Goal: Transaction & Acquisition: Purchase product/service

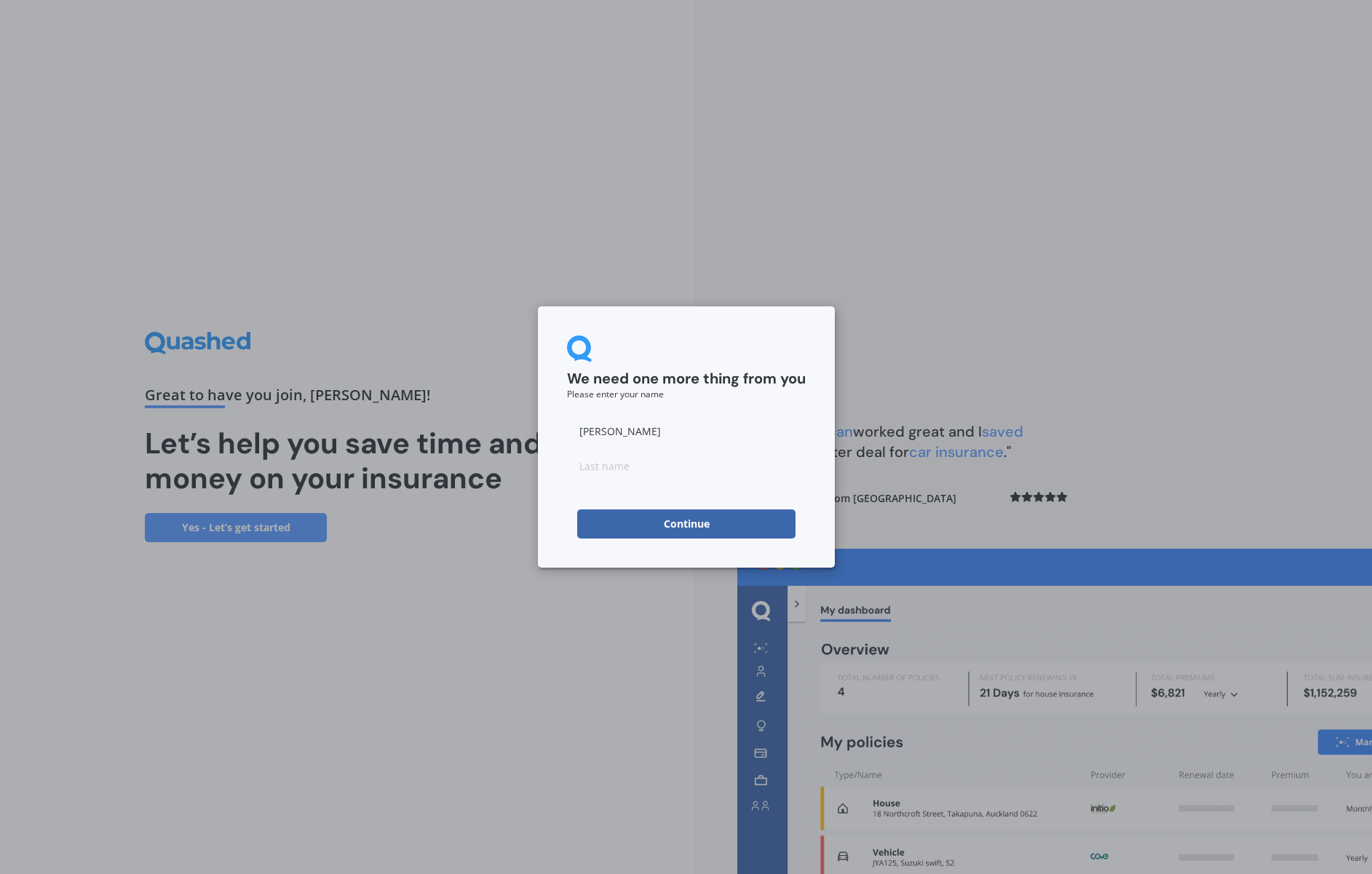
click at [590, 465] on input at bounding box center [686, 465] width 239 height 29
type input "Botica"
click at [682, 531] on button "Continue" at bounding box center [686, 524] width 218 height 29
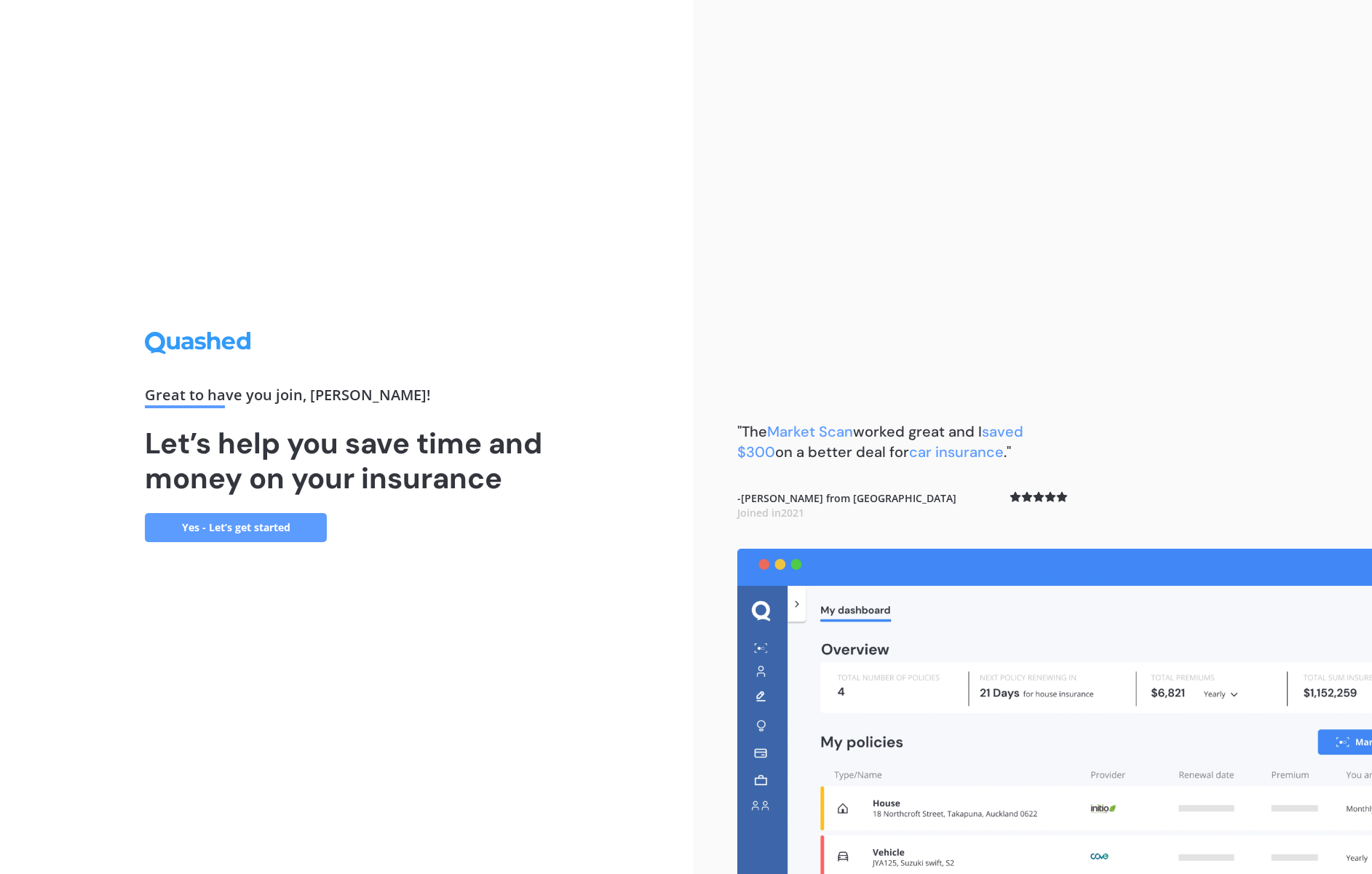
click at [269, 522] on link "Yes - Let’s get started" at bounding box center [235, 528] width 182 height 29
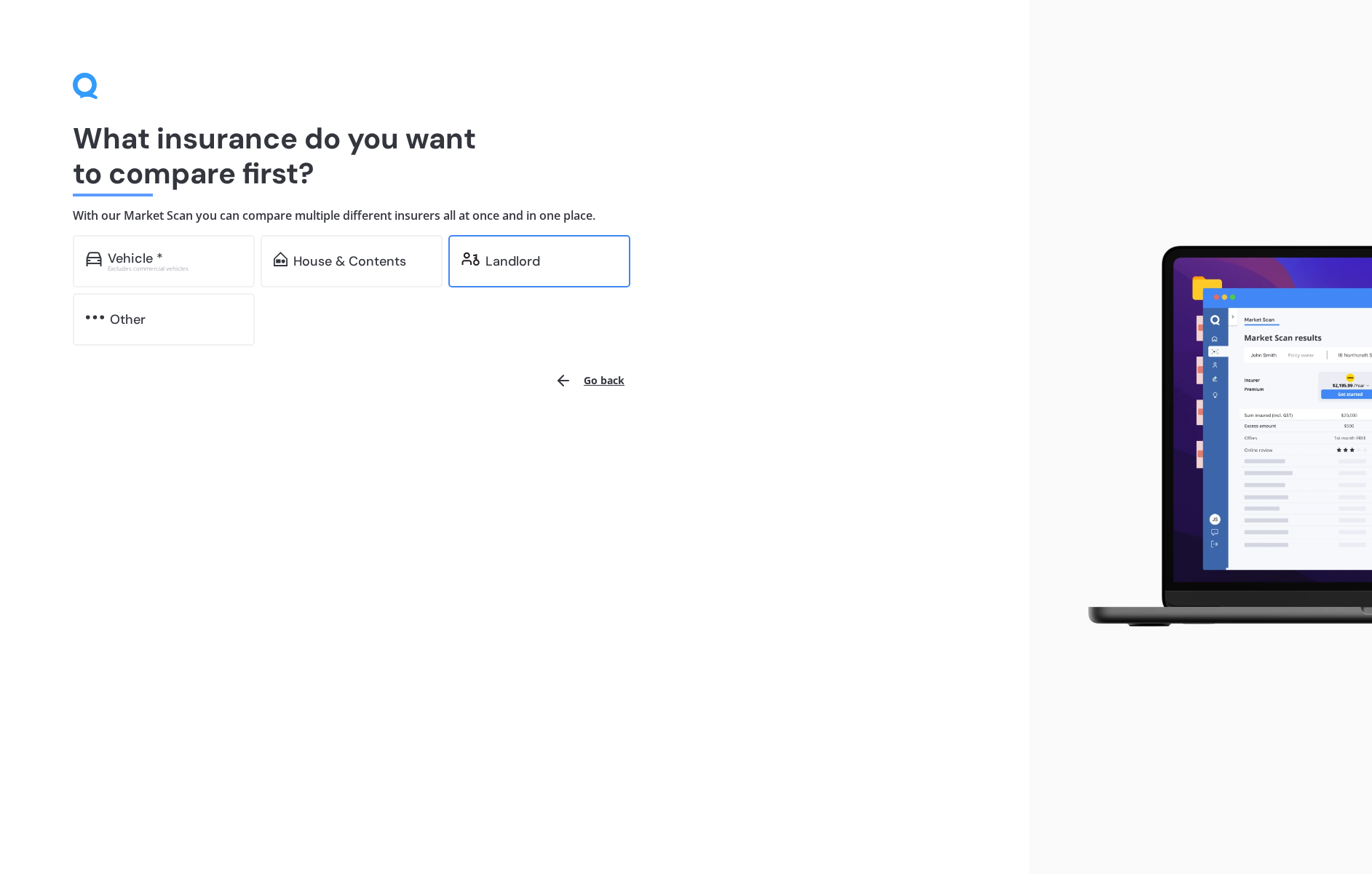
click at [518, 262] on div "Landlord" at bounding box center [513, 261] width 54 height 15
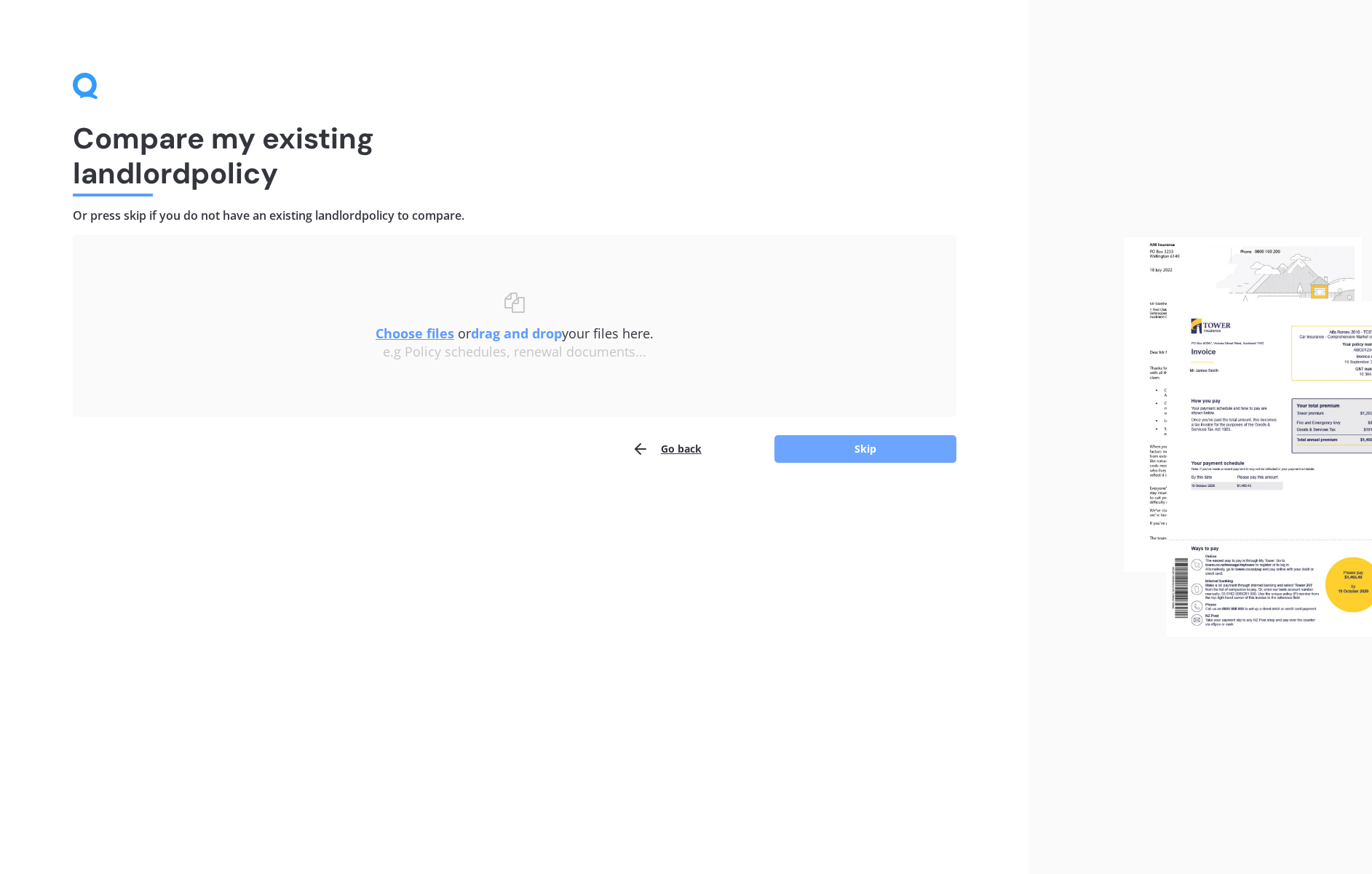
click at [895, 450] on button "Skip" at bounding box center [865, 449] width 182 height 28
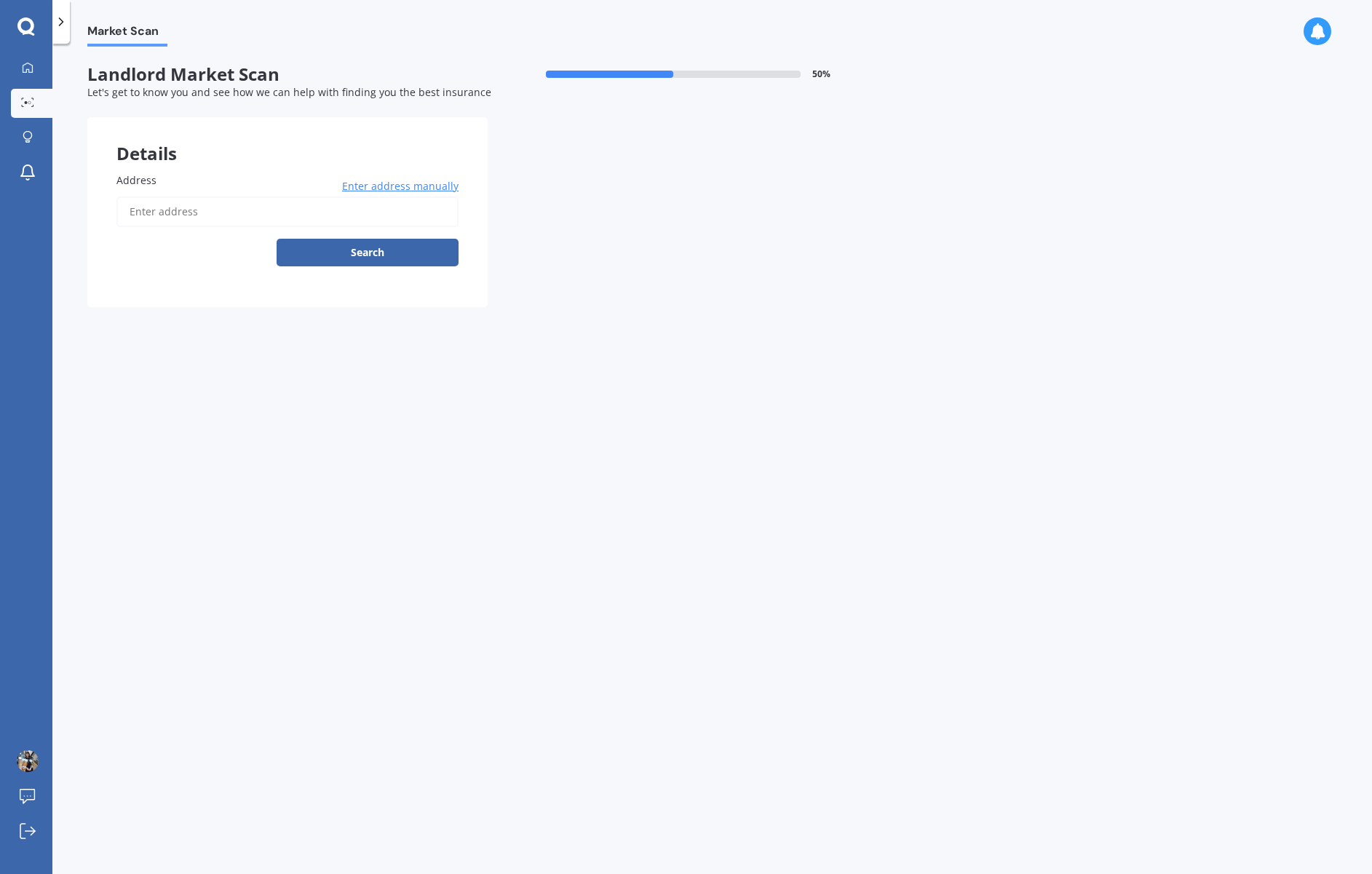
click at [134, 210] on input "Address" at bounding box center [287, 211] width 342 height 30
type input "[STREET_ADDRESS]"
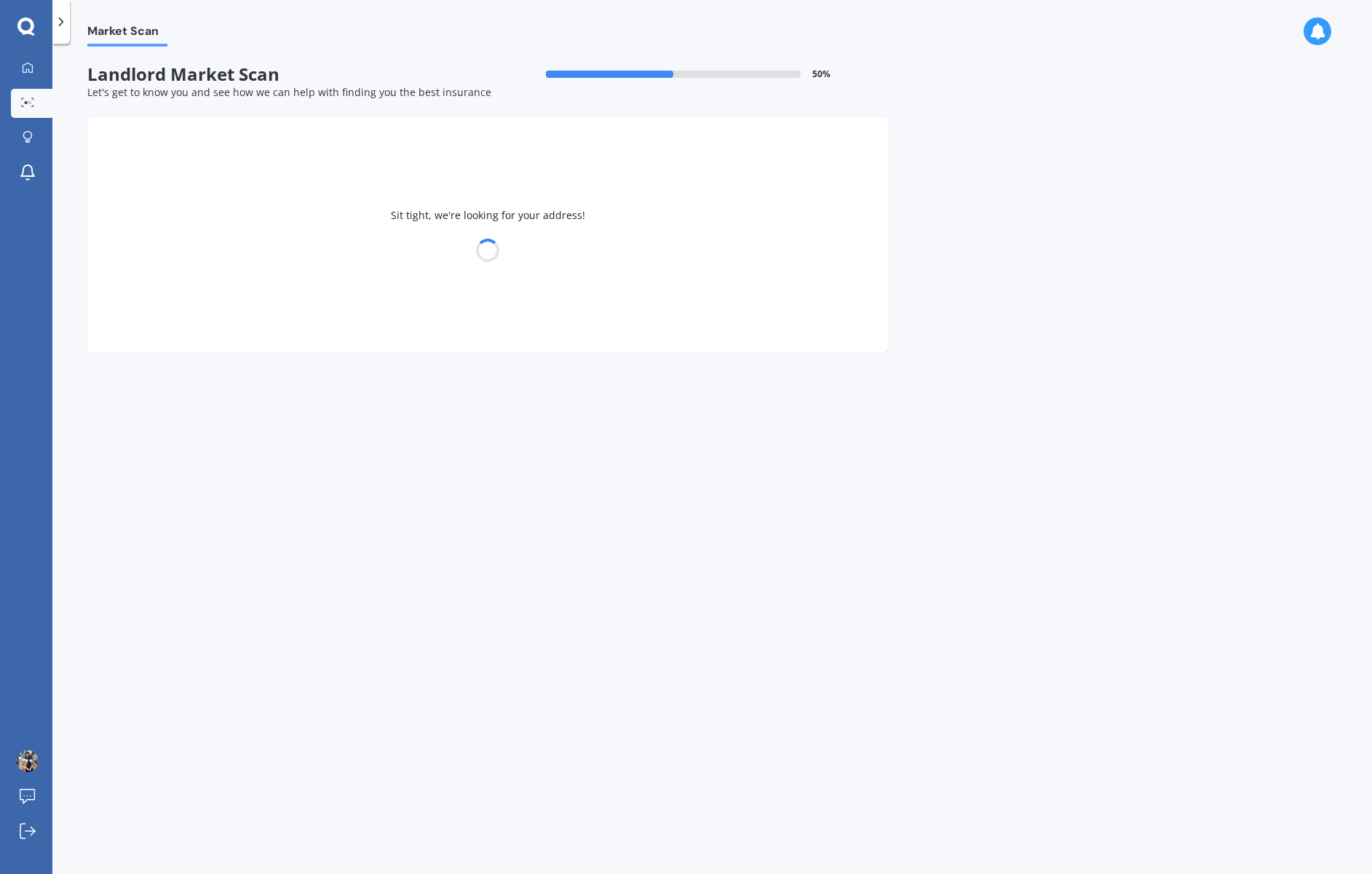
click at [333, 254] on div at bounding box center [487, 250] width 801 height 20
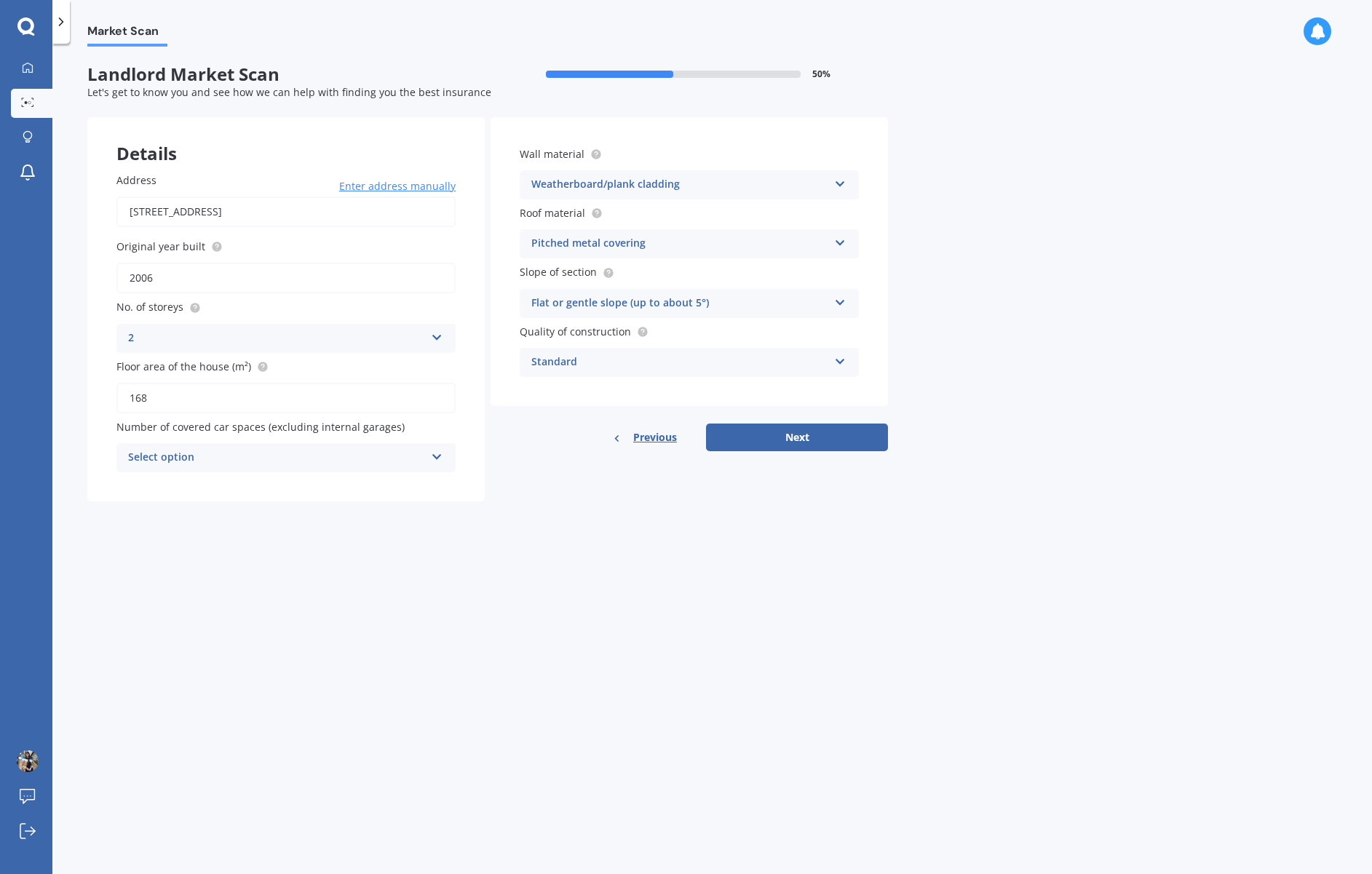
click at [152, 335] on div "2" at bounding box center [277, 338] width 297 height 17
click at [250, 367] on div "1" at bounding box center [286, 367] width 338 height 26
click at [201, 270] on input "2006" at bounding box center [286, 277] width 340 height 30
type input "2"
type input "1960"
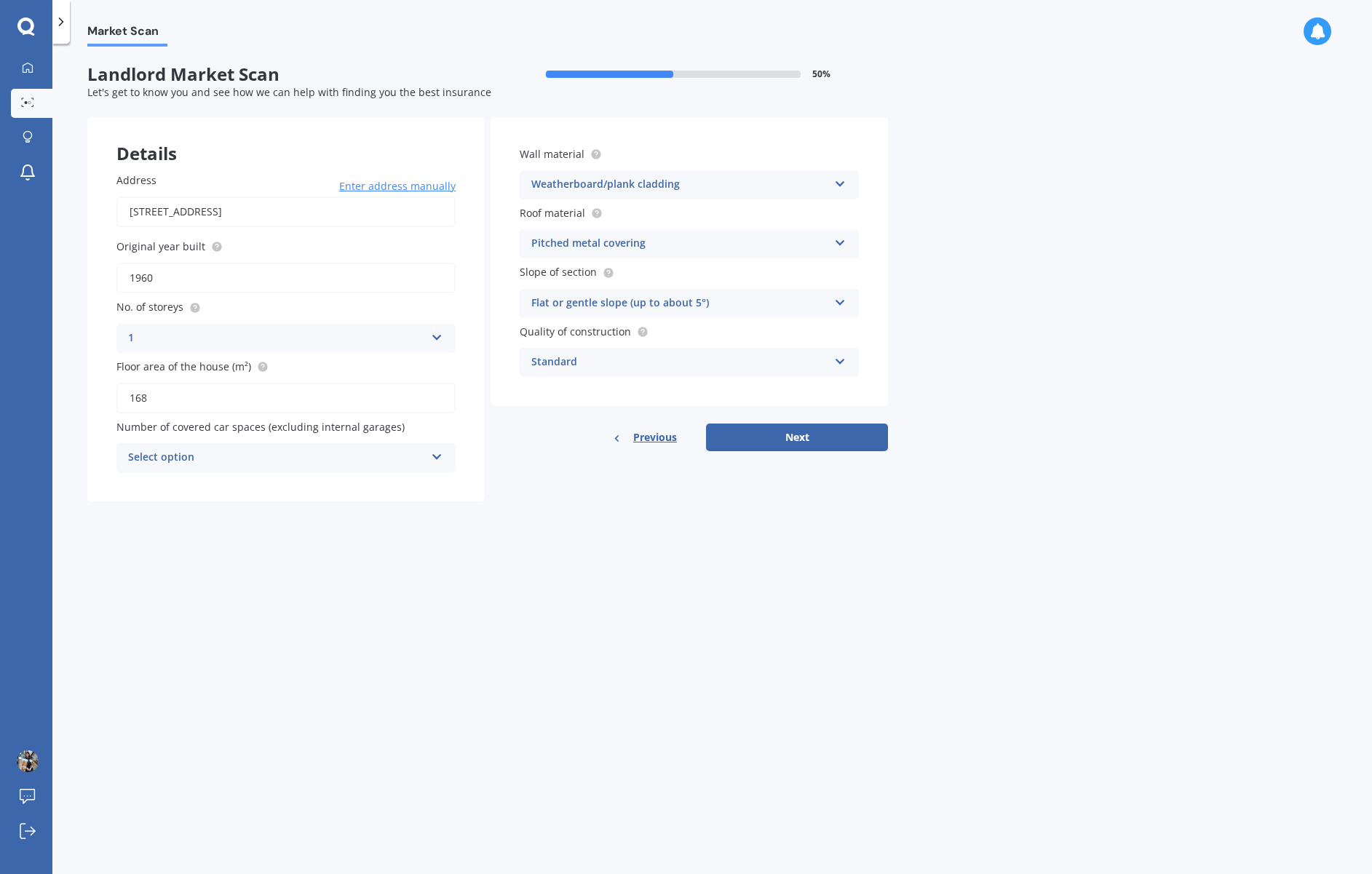
click at [296, 669] on div "Market Scan Landlord Market Scan 50 % Let's get to know you and see how we can …" at bounding box center [712, 461] width 1320 height 830
click at [176, 399] on input "168" at bounding box center [286, 398] width 340 height 30
type input "1"
type input "88"
click at [252, 565] on div "Market Scan Landlord Market Scan 50 % Let's get to know you and see how we can …" at bounding box center [712, 461] width 1320 height 830
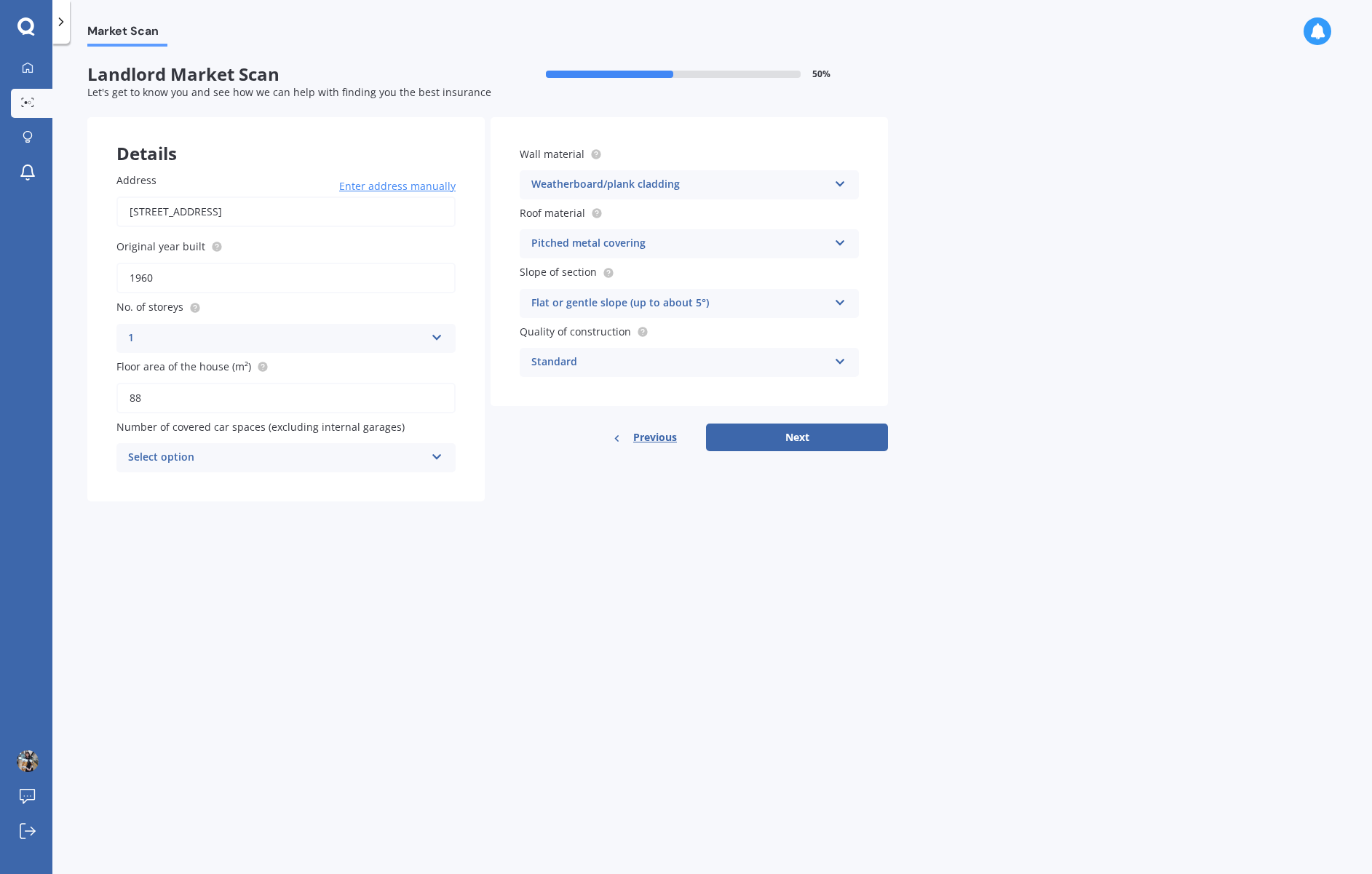
click at [437, 454] on icon at bounding box center [437, 454] width 12 height 10
click at [306, 493] on div "0" at bounding box center [286, 486] width 338 height 26
click at [837, 244] on icon at bounding box center [841, 240] width 12 height 10
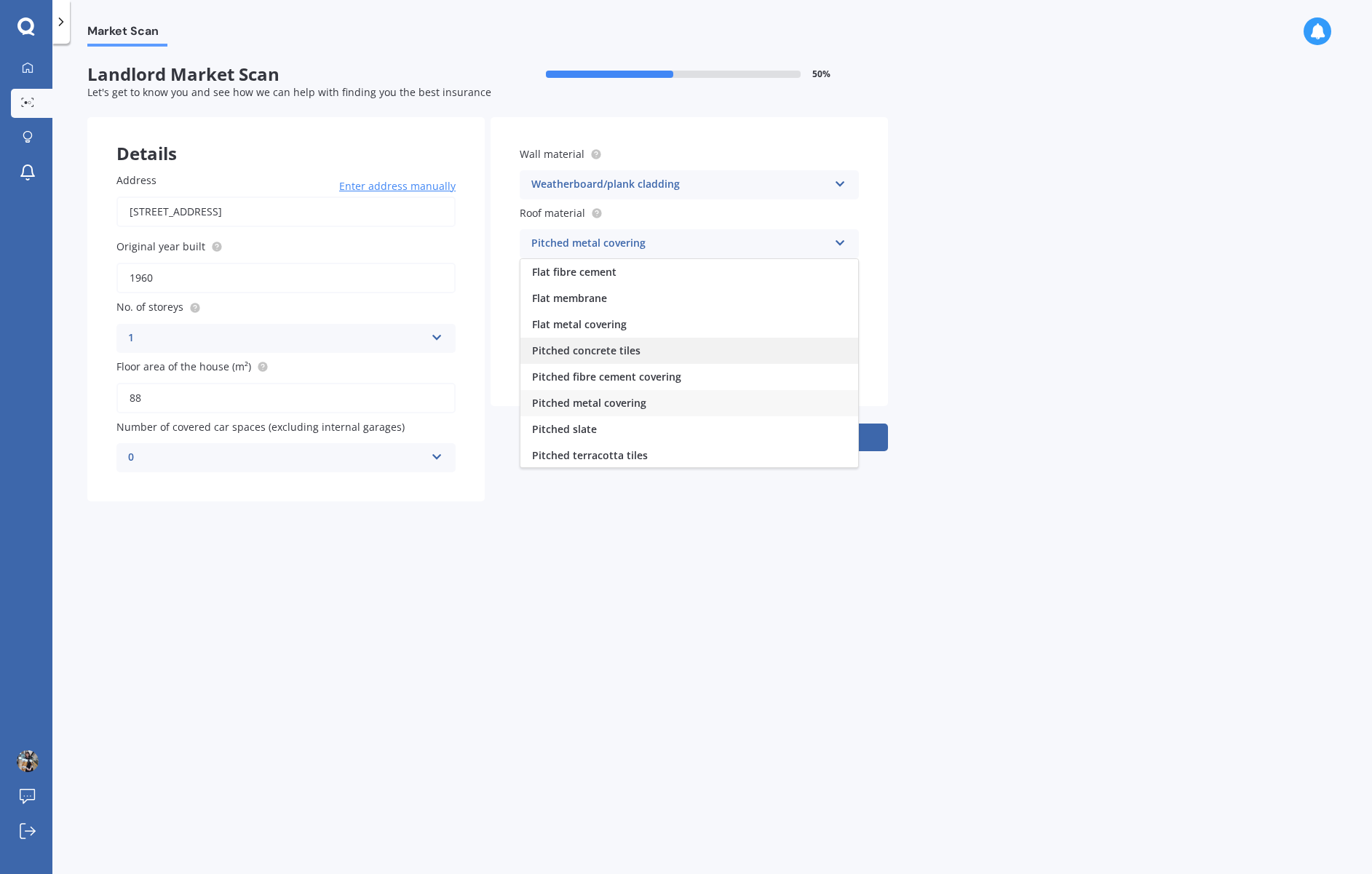
click at [615, 348] on span "Pitched concrete tiles" at bounding box center [587, 350] width 109 height 14
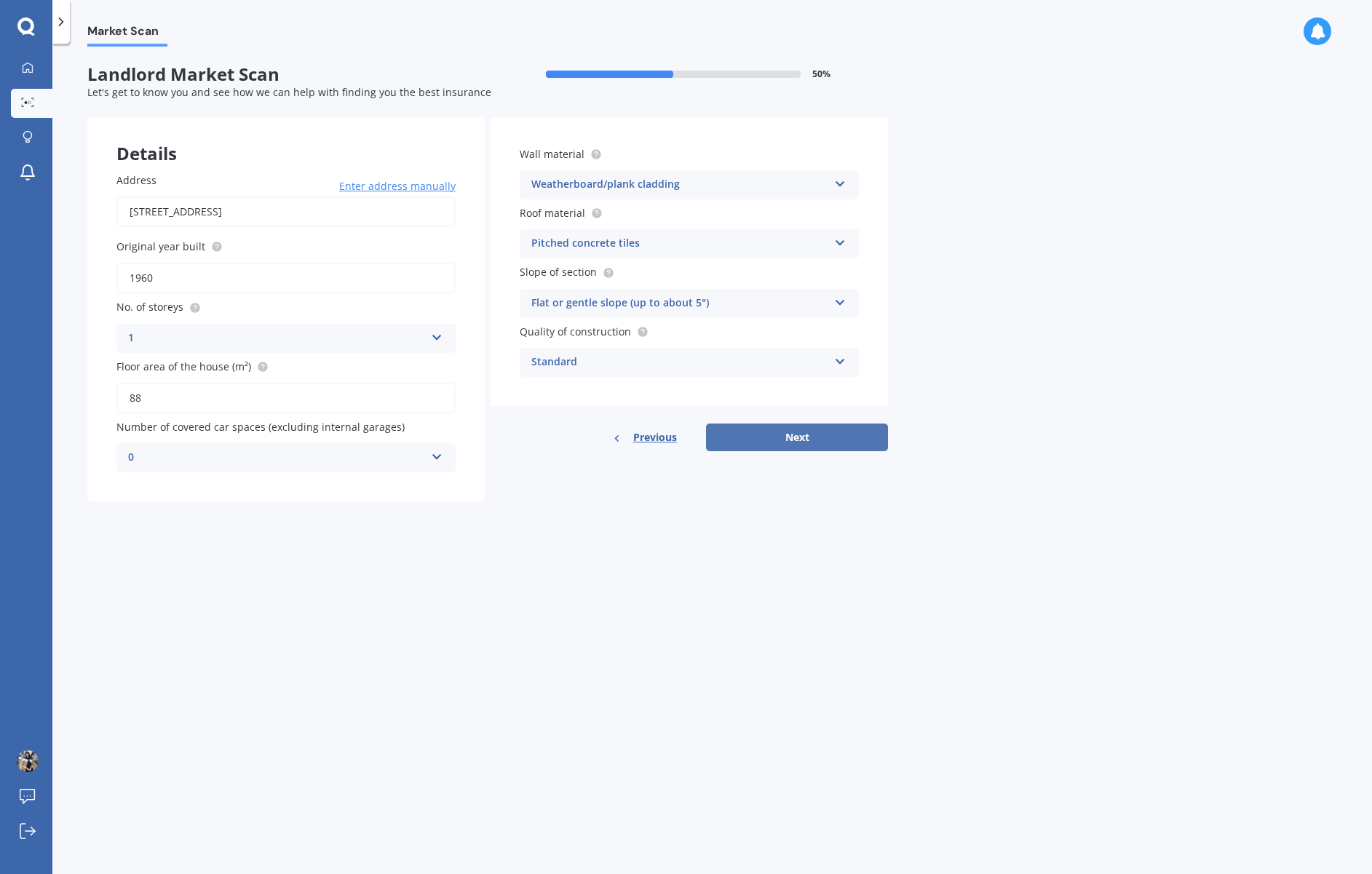
click at [743, 440] on button "Next" at bounding box center [797, 437] width 182 height 28
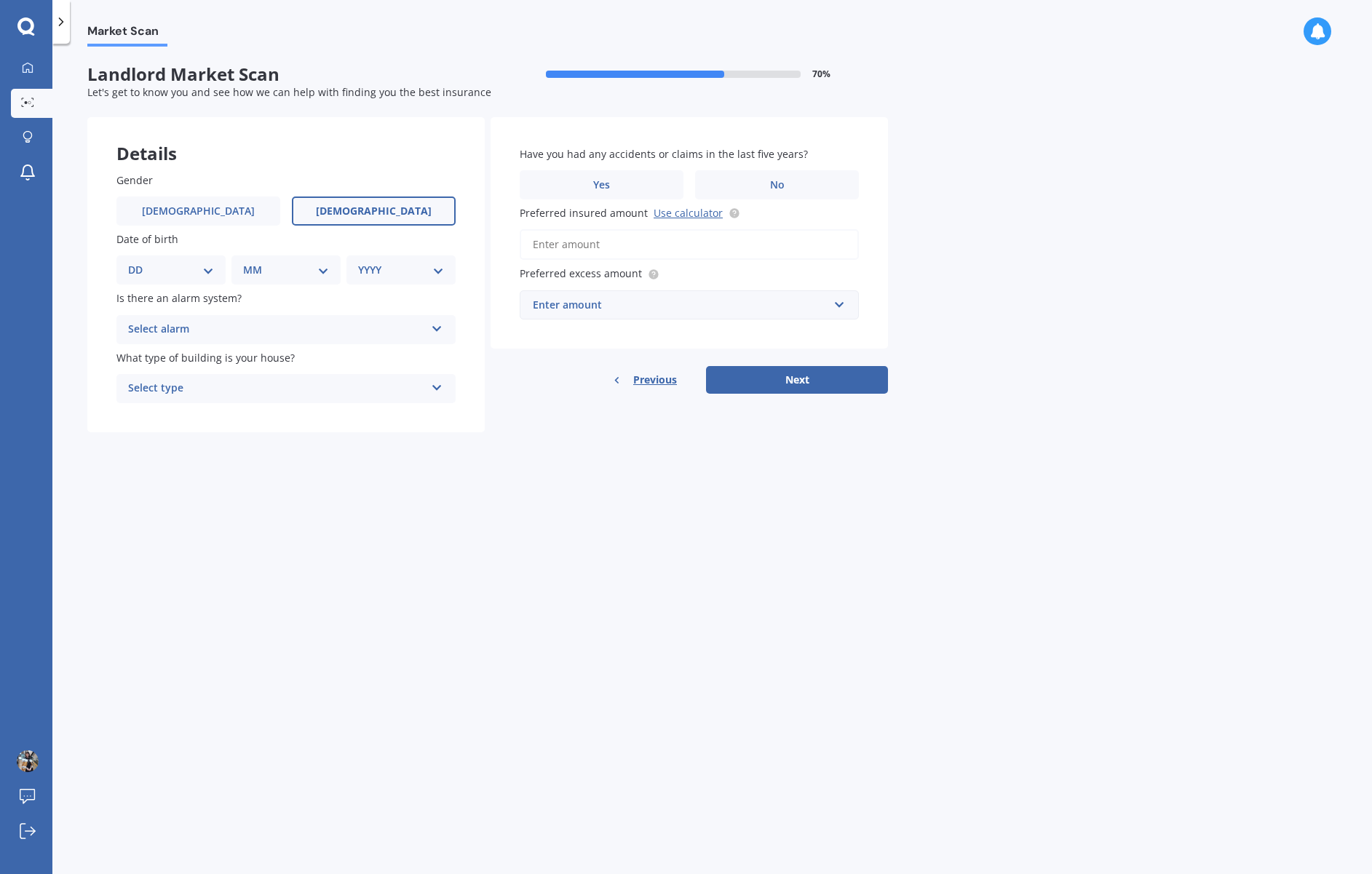
click at [329, 218] on label "[DEMOGRAPHIC_DATA]" at bounding box center [374, 211] width 164 height 29
click at [0, 0] on input "[DEMOGRAPHIC_DATA]" at bounding box center [0, 0] width 0 height 0
select select "12"
select select "10"
select select "1967"
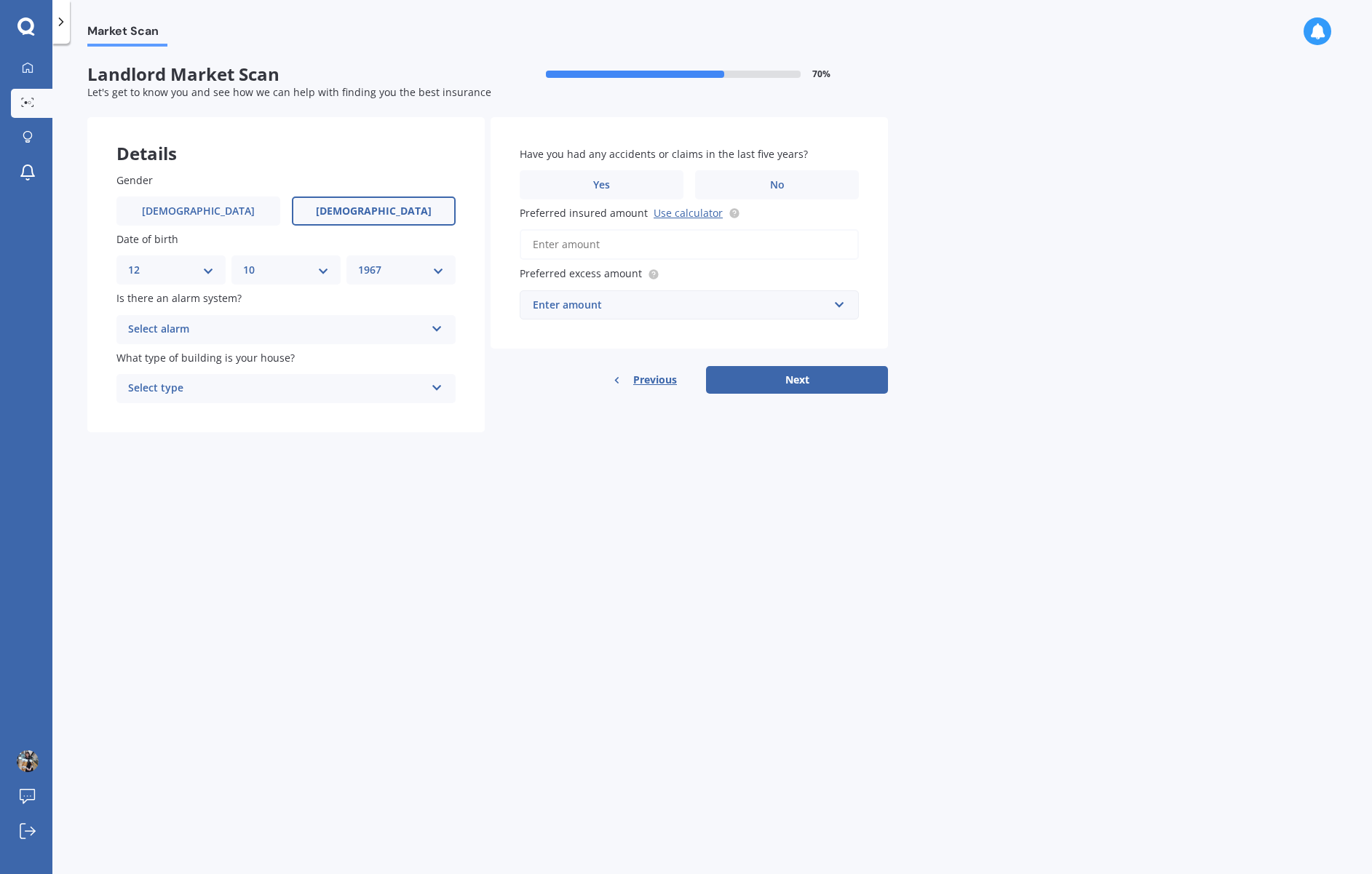
click at [364, 326] on div "Select alarm" at bounding box center [277, 329] width 297 height 17
click at [222, 383] on span "Yes, not monitored" at bounding box center [177, 384] width 96 height 14
click at [221, 383] on div "Select type" at bounding box center [277, 388] width 297 height 17
click at [221, 383] on div "Freestanding" at bounding box center [277, 388] width 297 height 17
click at [221, 383] on div "Select type" at bounding box center [279, 388] width 290 height 16
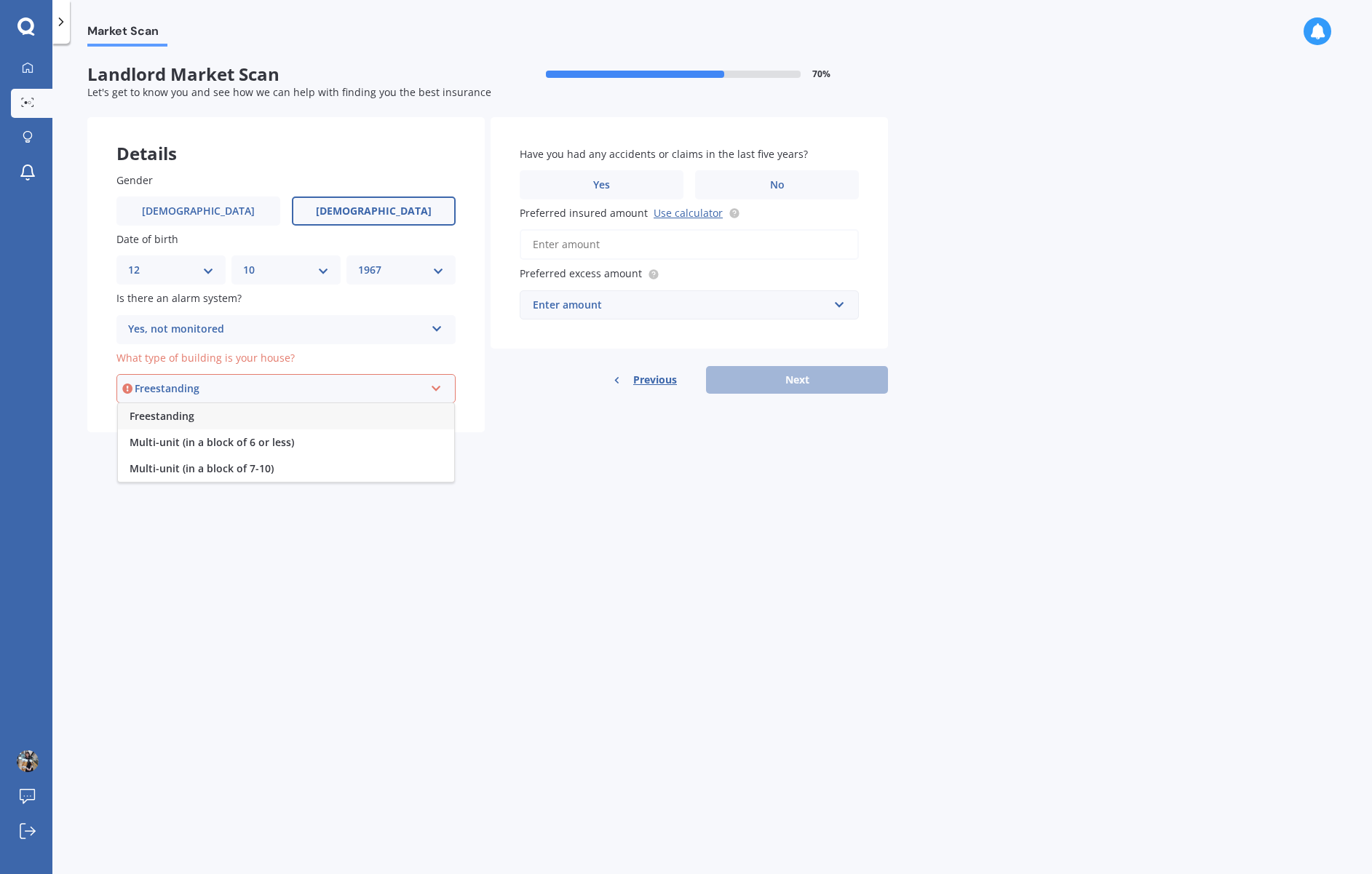
click at [200, 423] on div "Freestanding" at bounding box center [286, 416] width 336 height 26
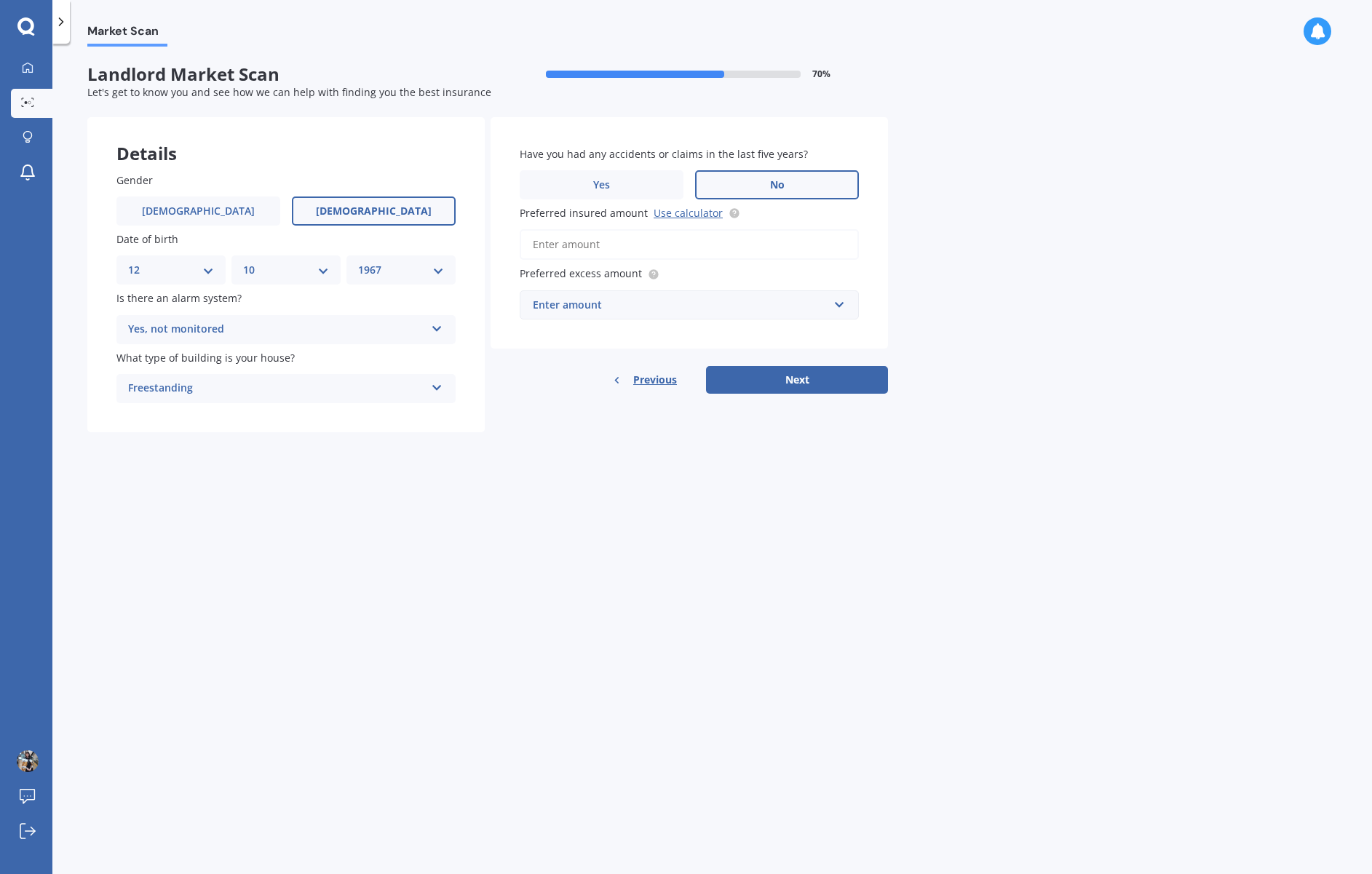
click at [771, 179] on span "No" at bounding box center [777, 185] width 15 height 12
click at [0, 0] on input "No" at bounding box center [0, 0] width 0 height 0
click at [672, 211] on link "Use calculator" at bounding box center [688, 213] width 69 height 14
click at [614, 305] on div "Enter amount" at bounding box center [681, 305] width 295 height 16
click at [601, 239] on input "Preferred insured amount Use calculator" at bounding box center [689, 244] width 340 height 30
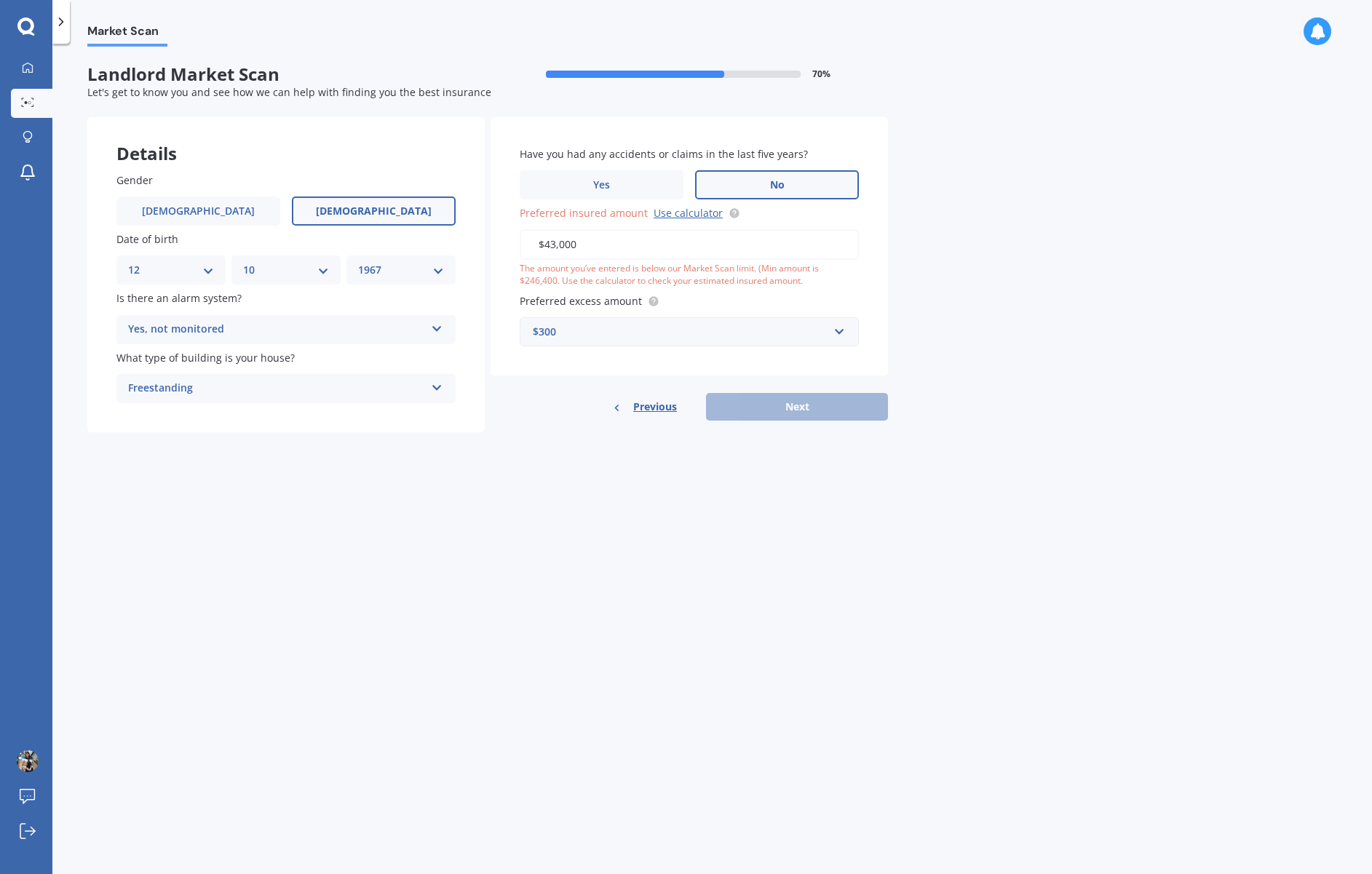
type input "$430,000"
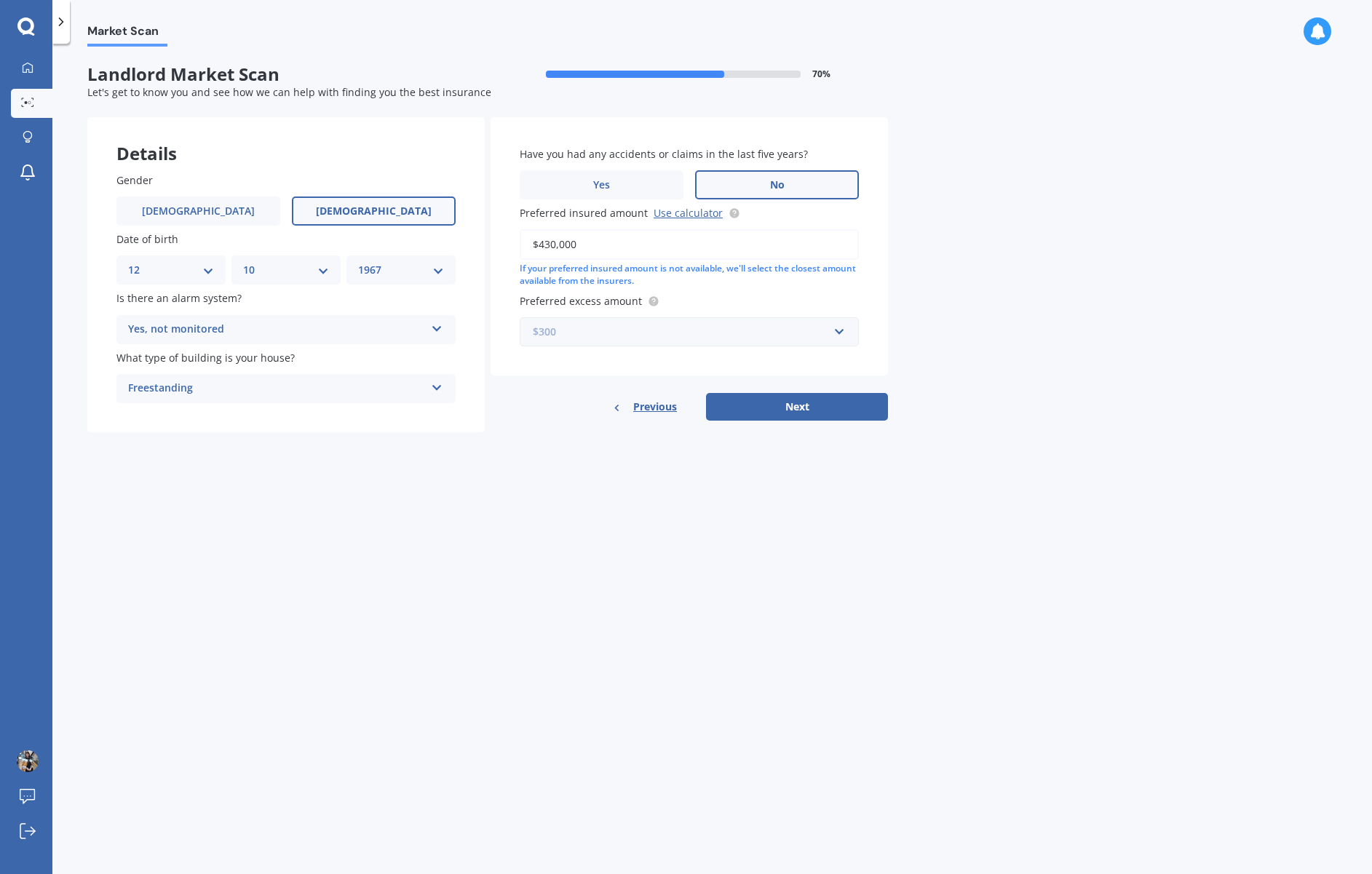
click at [838, 327] on input "text" at bounding box center [684, 332] width 326 height 28
click at [698, 413] on div "$500" at bounding box center [689, 413] width 338 height 27
click at [745, 402] on button "Next" at bounding box center [797, 407] width 182 height 28
select select "12"
select select "10"
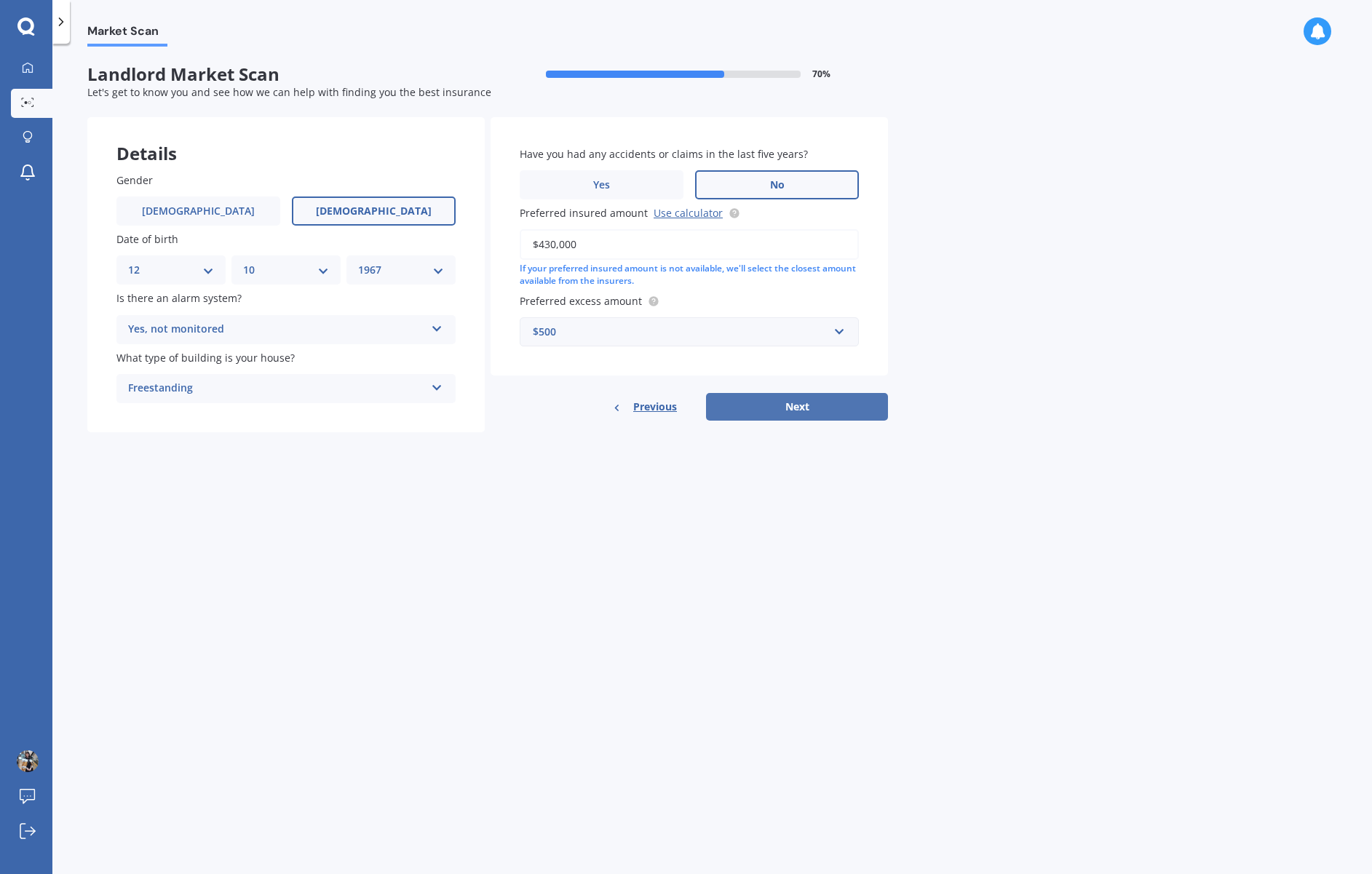
select select "1967"
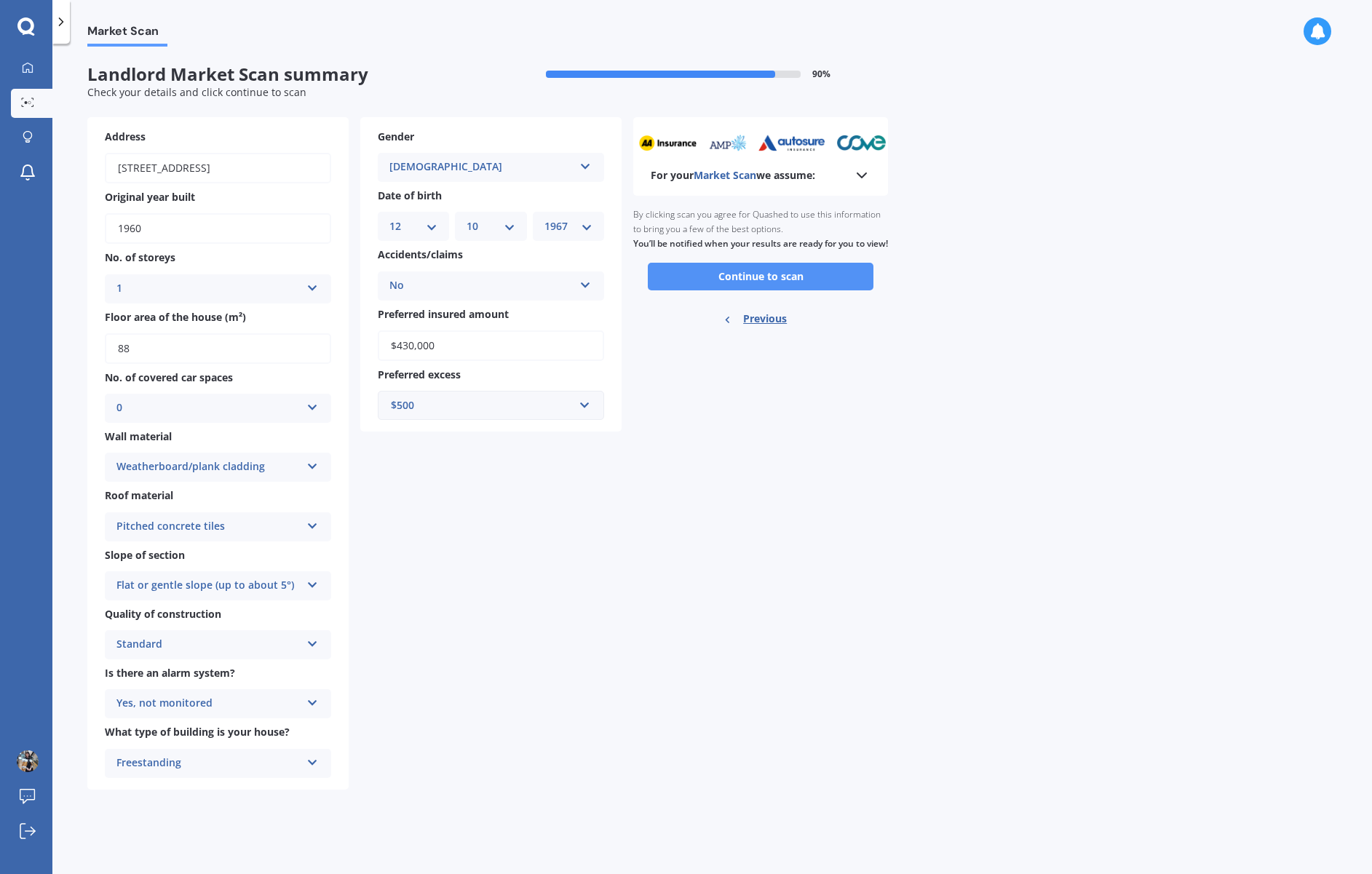
click at [770, 283] on button "Continue to scan" at bounding box center [761, 277] width 225 height 28
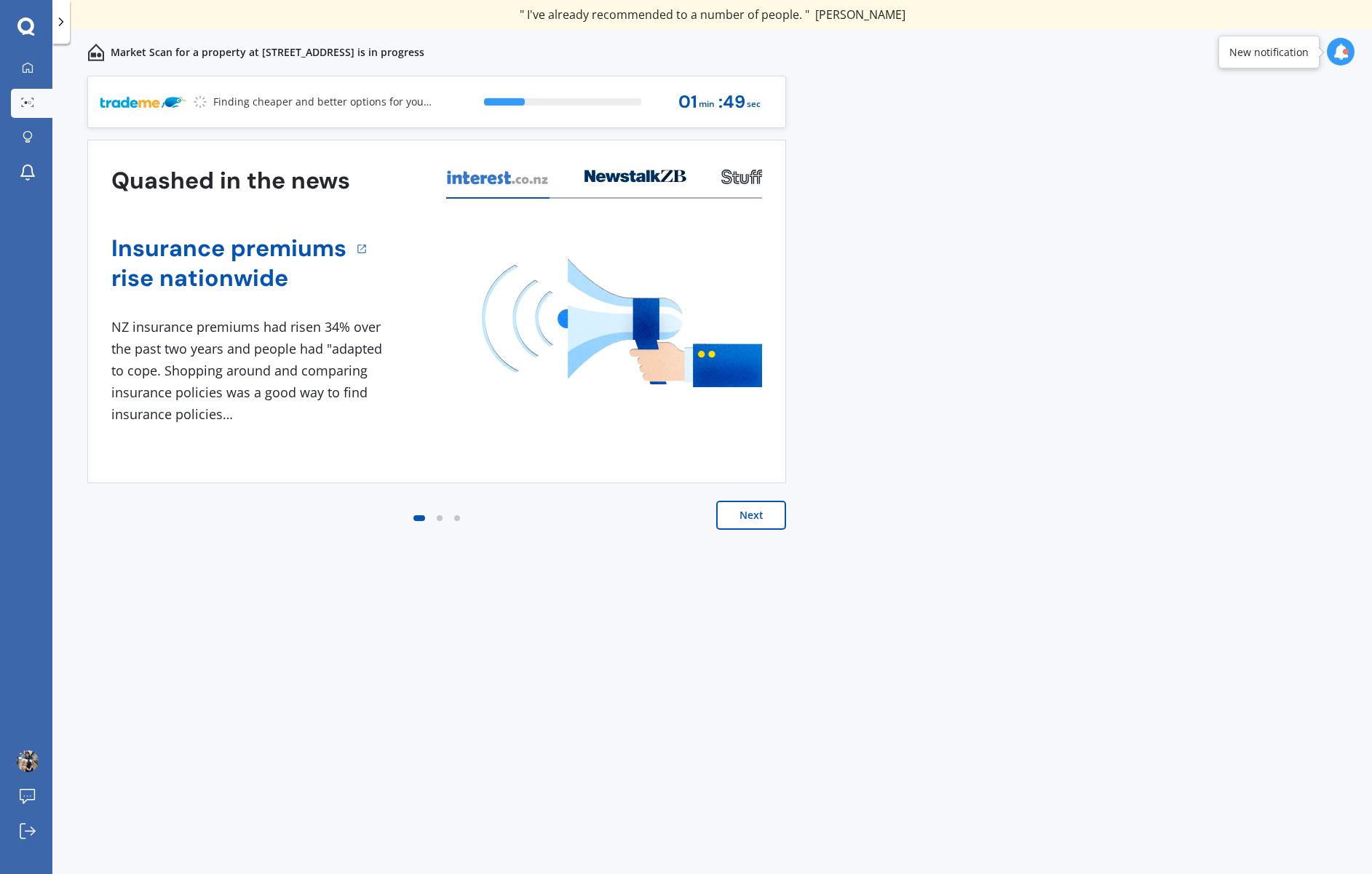
click at [746, 514] on button "Next" at bounding box center [751, 515] width 70 height 29
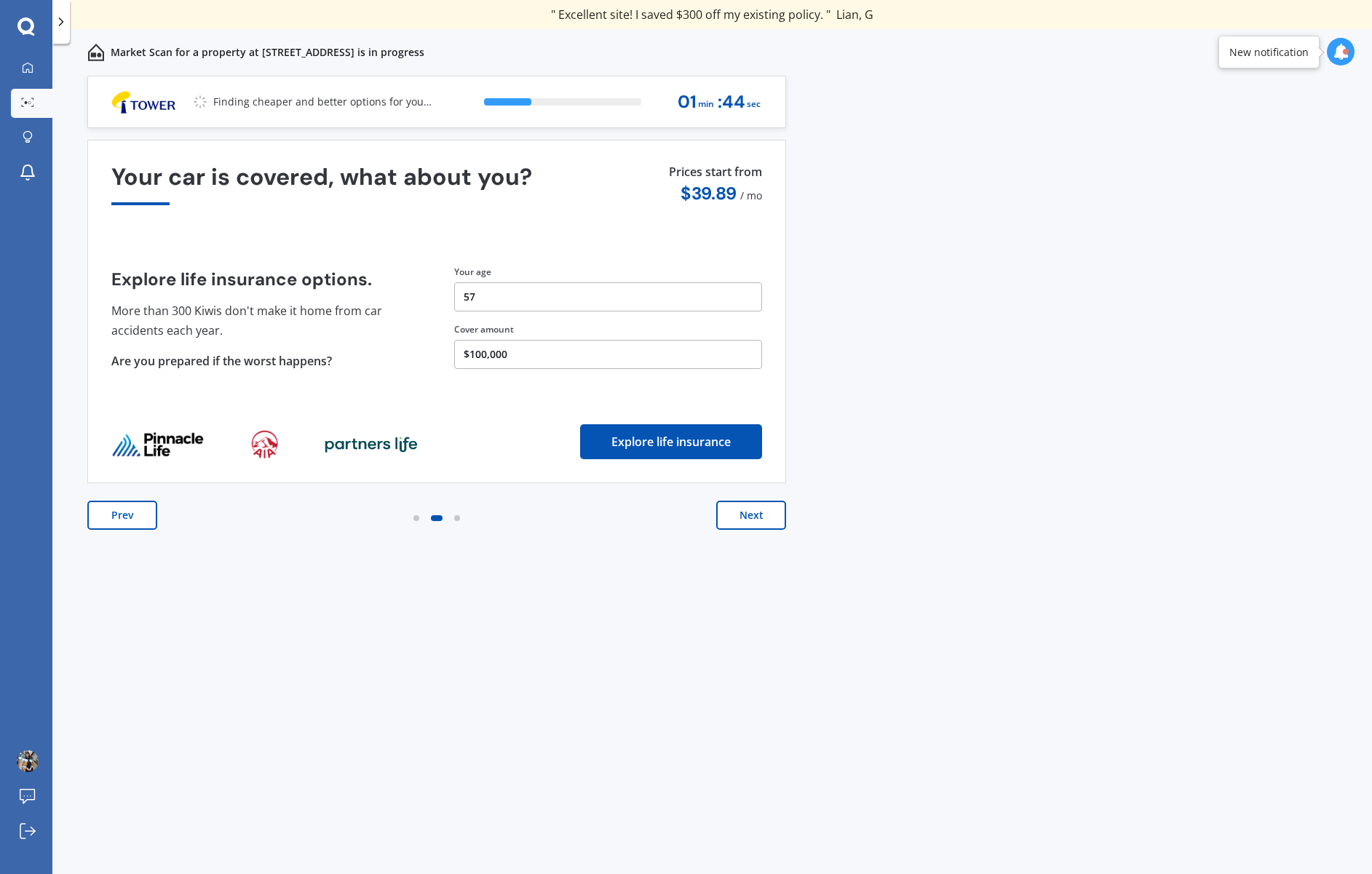
click at [746, 514] on button "Next" at bounding box center [751, 515] width 70 height 29
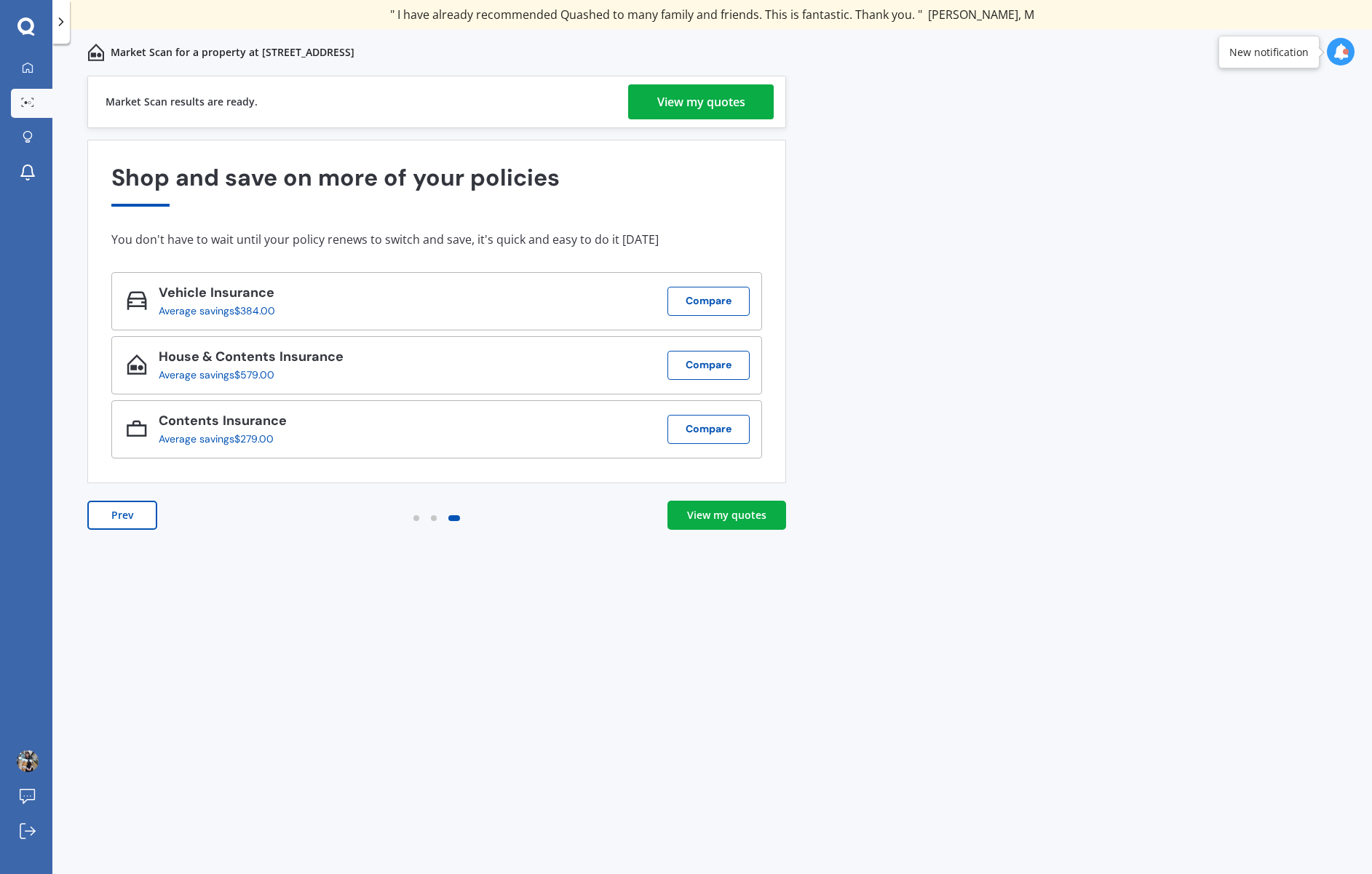
click at [720, 102] on div "View my quotes" at bounding box center [701, 102] width 88 height 35
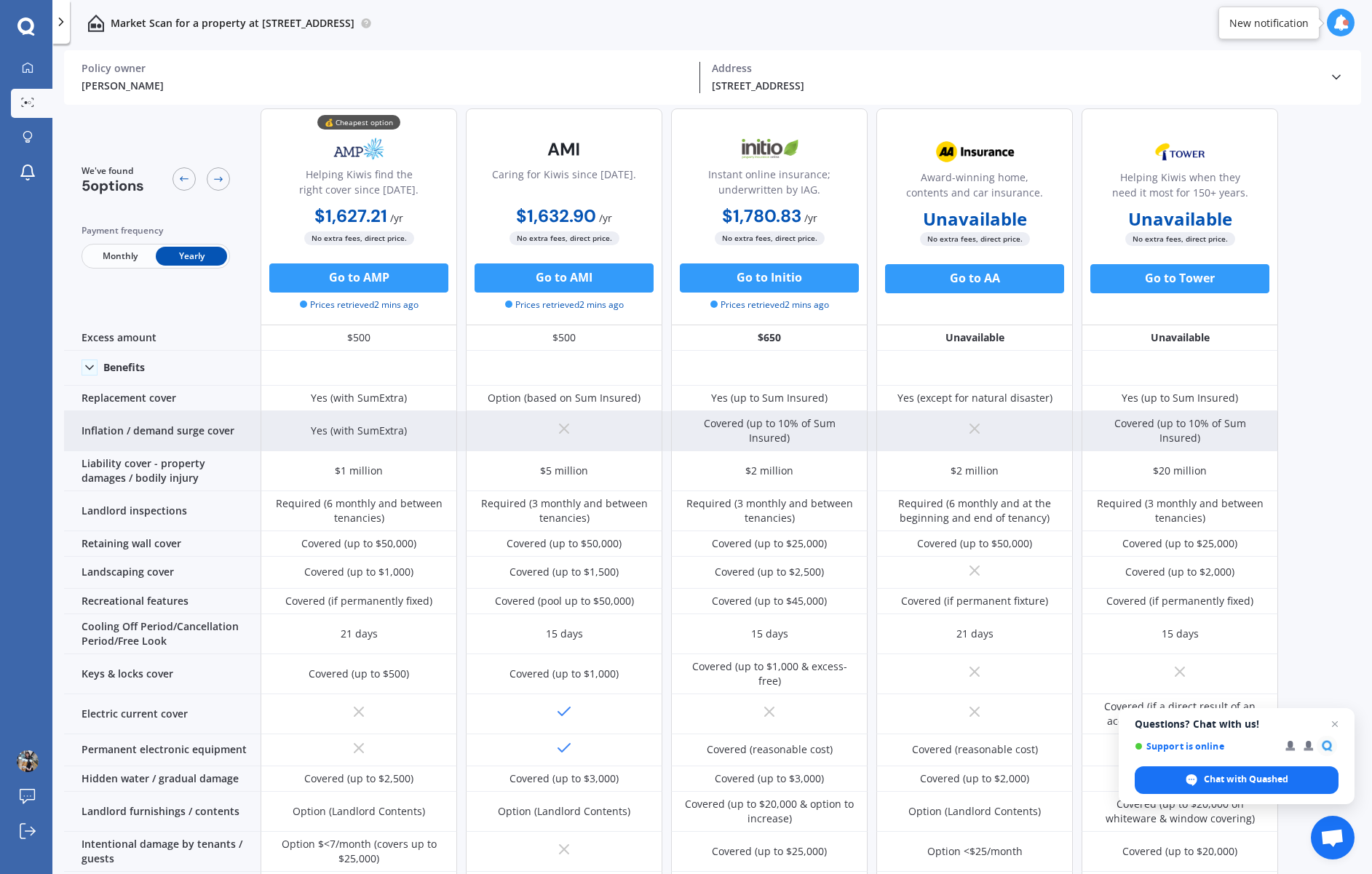
scroll to position [40, 0]
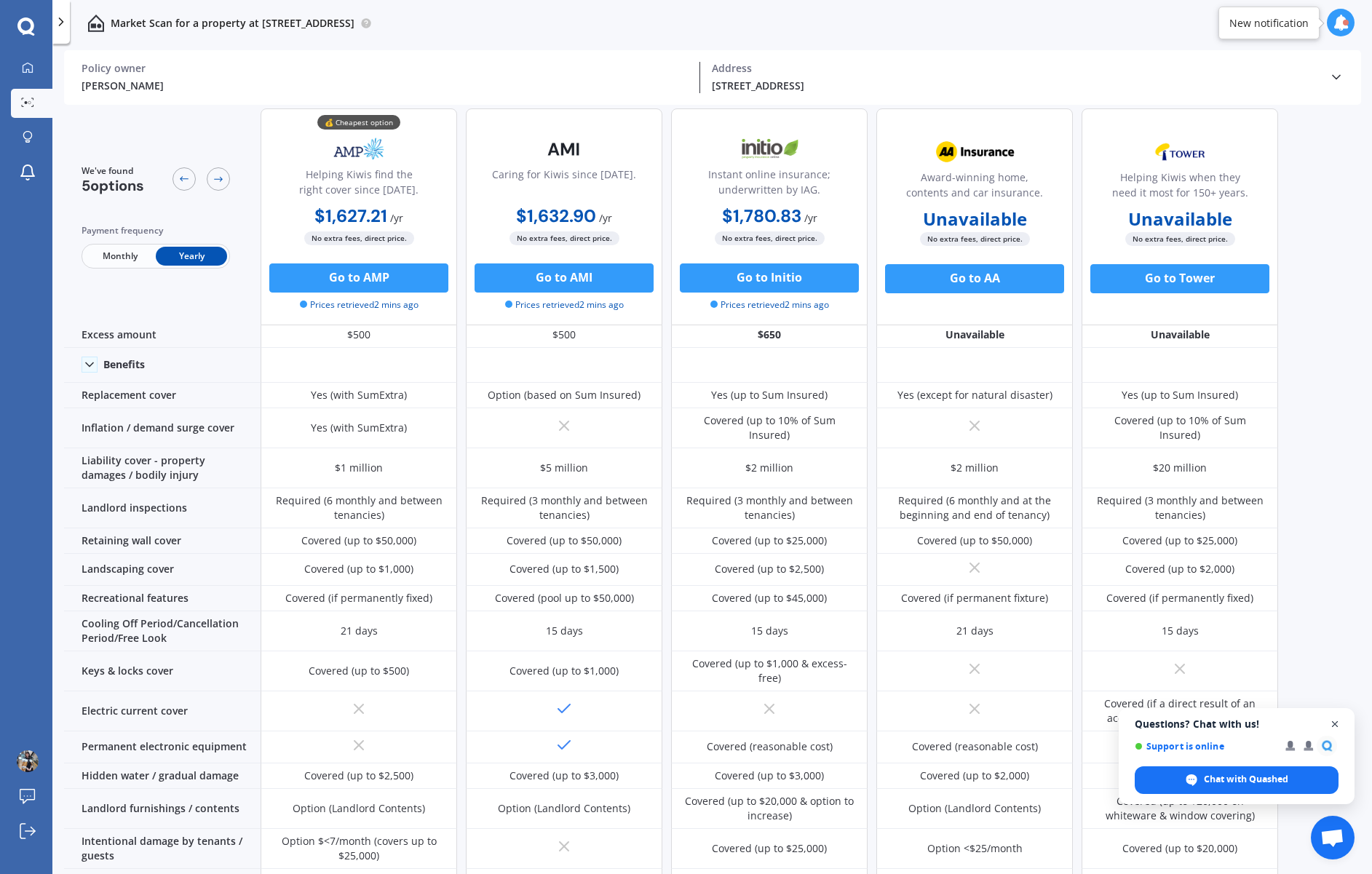
click at [1335, 724] on span "Open chat" at bounding box center [1335, 724] width 18 height 18
click at [1328, 471] on div "We've found 5 options Payment frequency Monthly Yearly 💰 Cheapest option Helpin…" at bounding box center [718, 453] width 1308 height 769
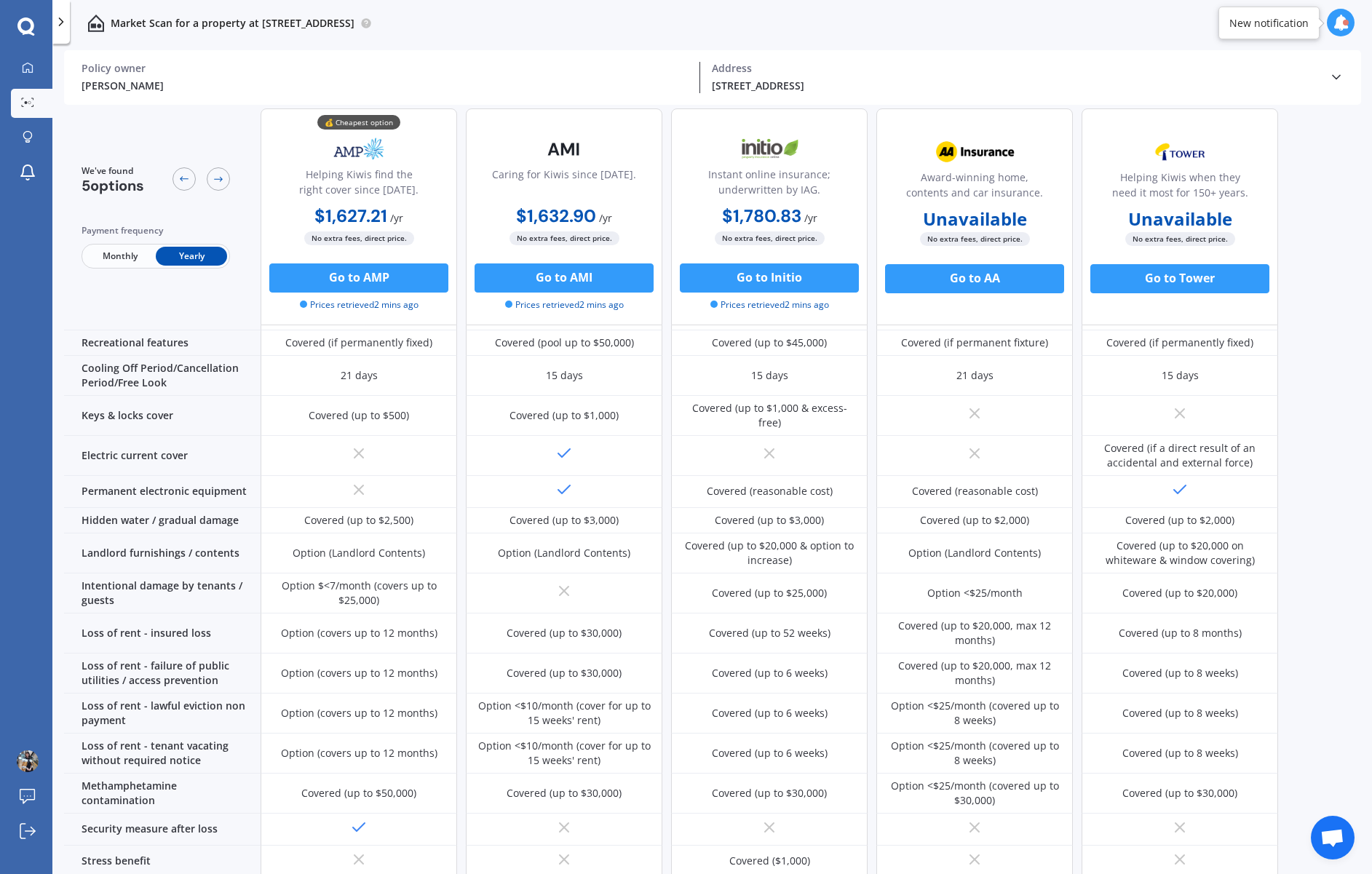
scroll to position [440, 0]
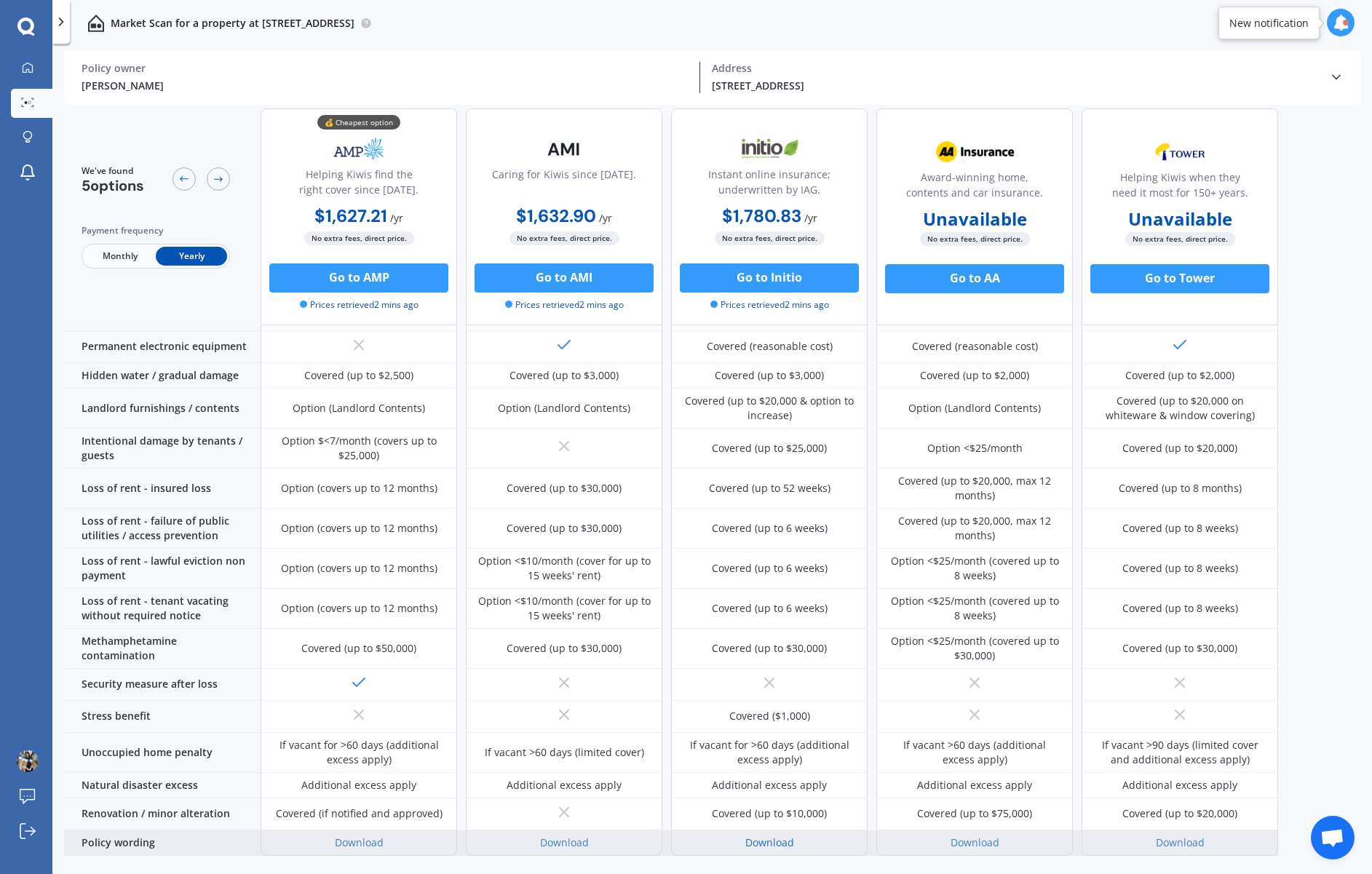
click at [780, 836] on link "Download" at bounding box center [769, 843] width 49 height 14
